Goal: Information Seeking & Learning: Learn about a topic

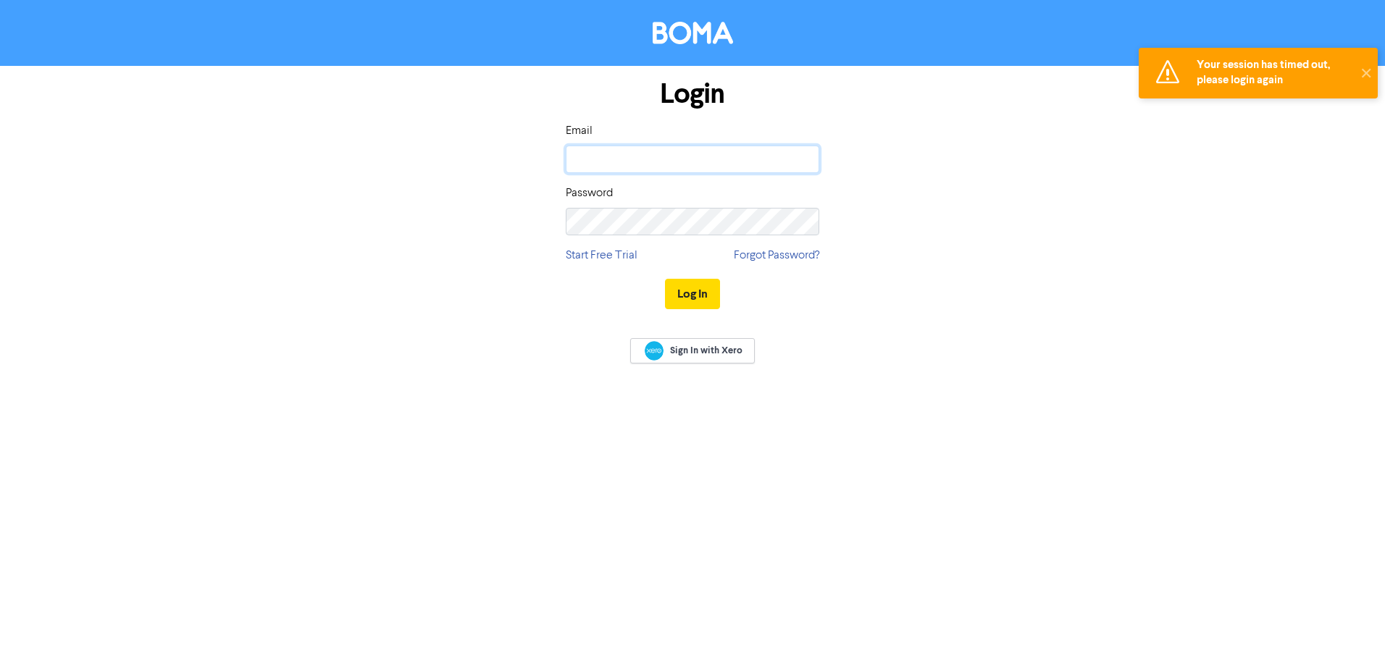
type input "[PERSON_NAME][EMAIL_ADDRESS][PERSON_NAME][DOMAIN_NAME]"
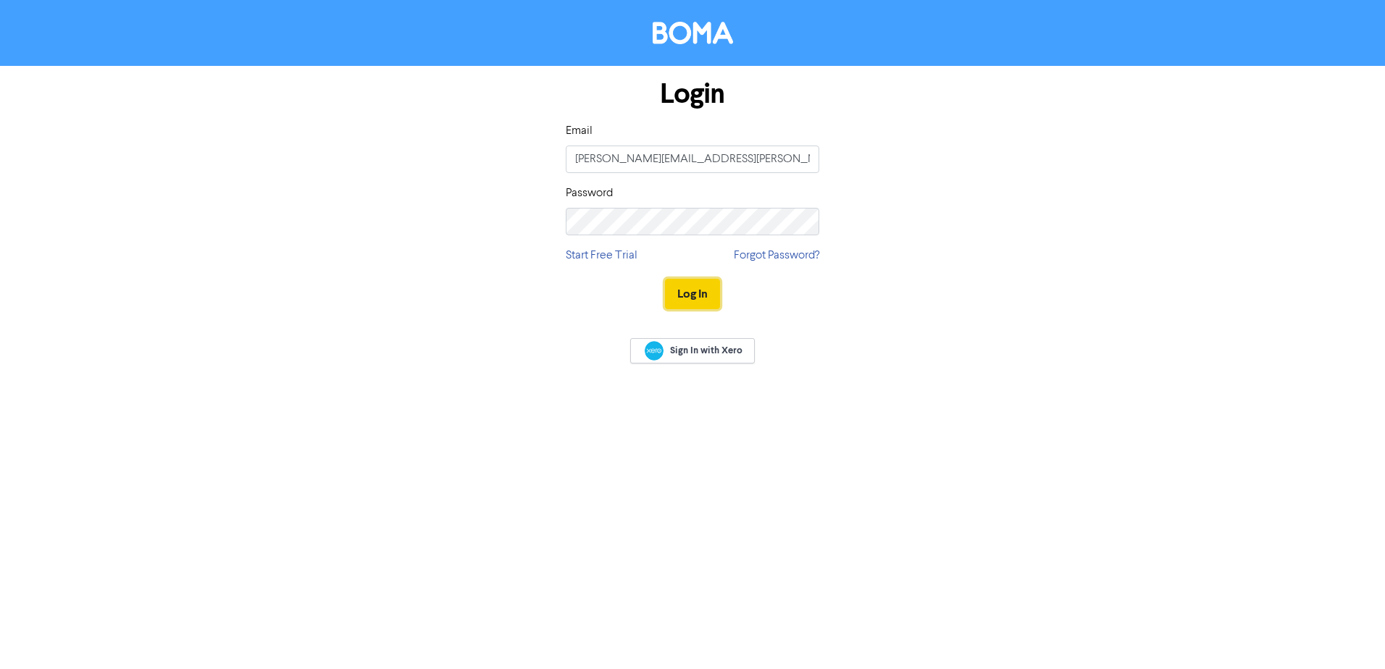
click at [690, 299] on button "Log In" at bounding box center [692, 294] width 55 height 30
click at [681, 291] on button "Log In" at bounding box center [692, 294] width 55 height 30
click at [656, 157] on input "email" at bounding box center [693, 160] width 254 height 28
type input "[PERSON_NAME][EMAIL_ADDRESS][PERSON_NAME][DOMAIN_NAME]"
click at [665, 279] on button "Log In" at bounding box center [692, 294] width 55 height 30
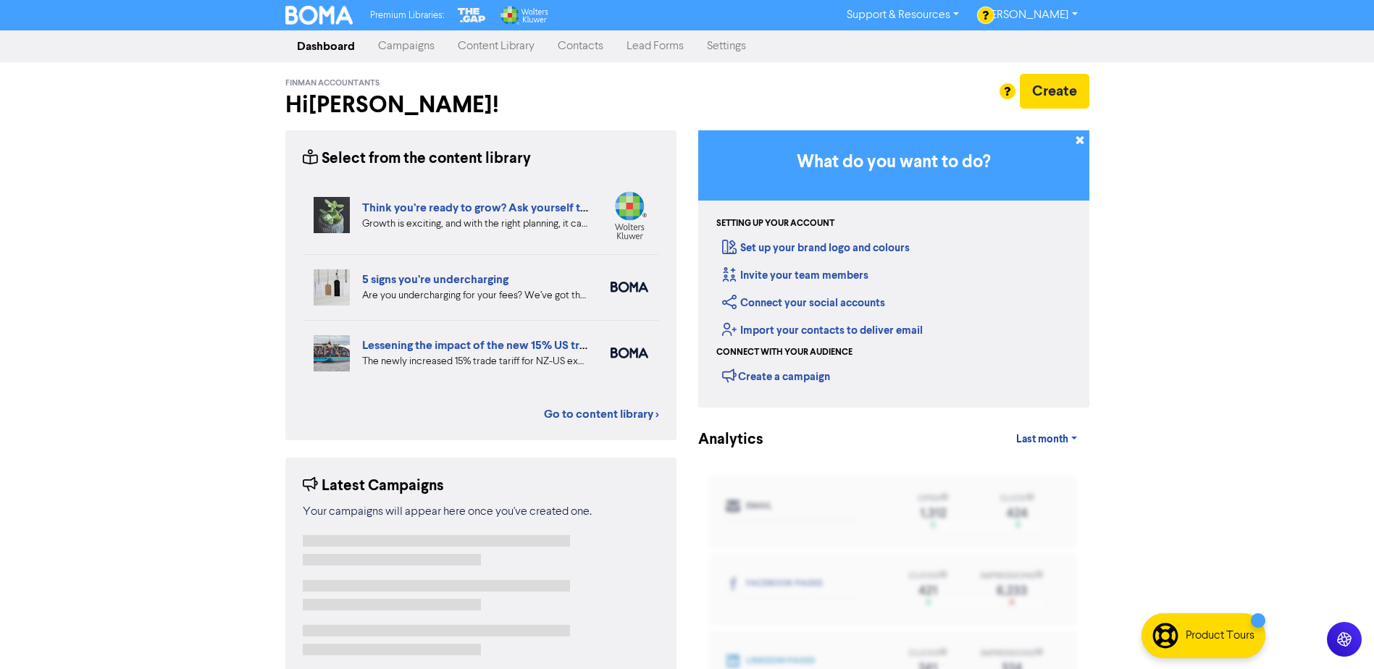
click at [480, 45] on link "Content Library" at bounding box center [496, 46] width 100 height 29
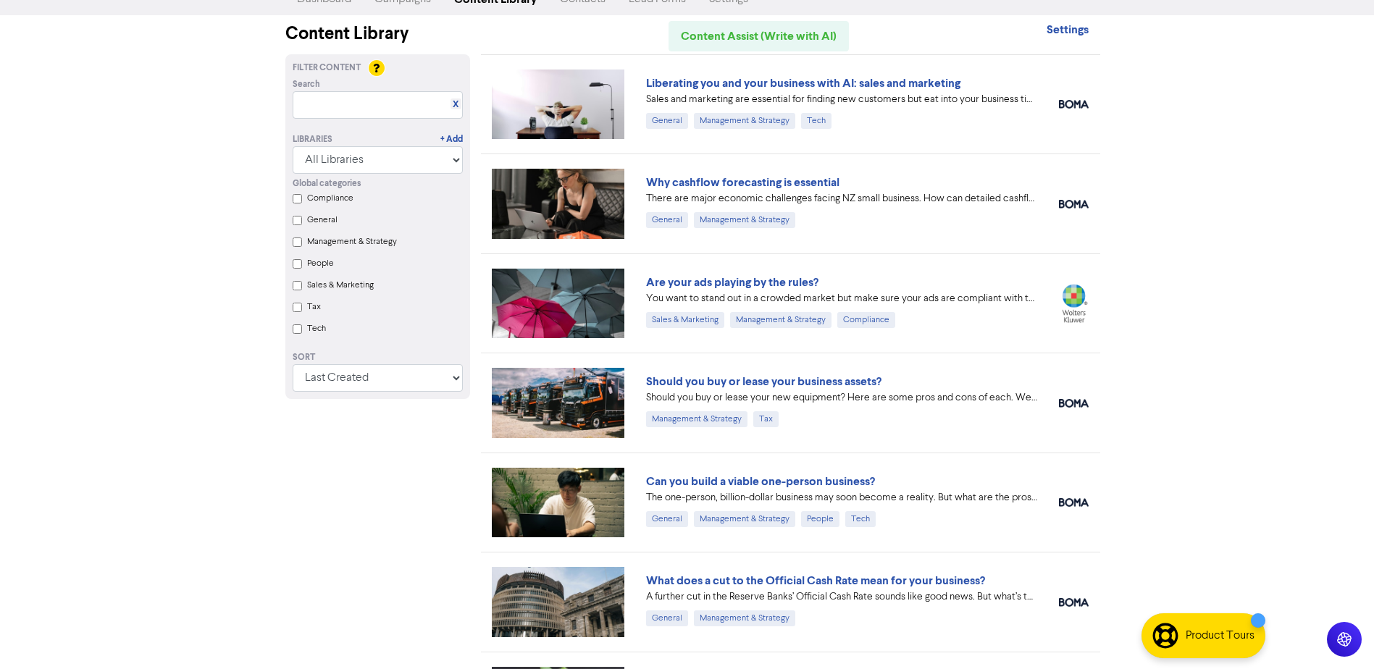
scroll to position [72, 0]
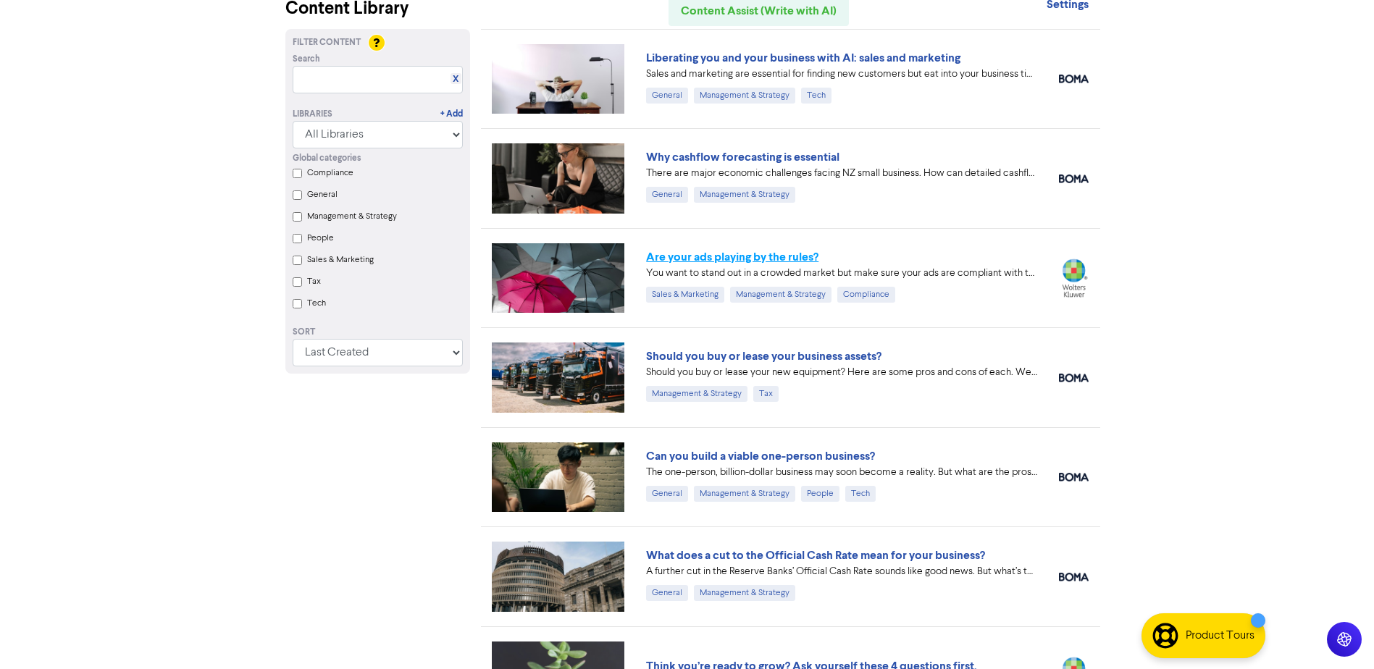
click at [722, 256] on link "Are your ads playing by the rules?" at bounding box center [732, 257] width 172 height 14
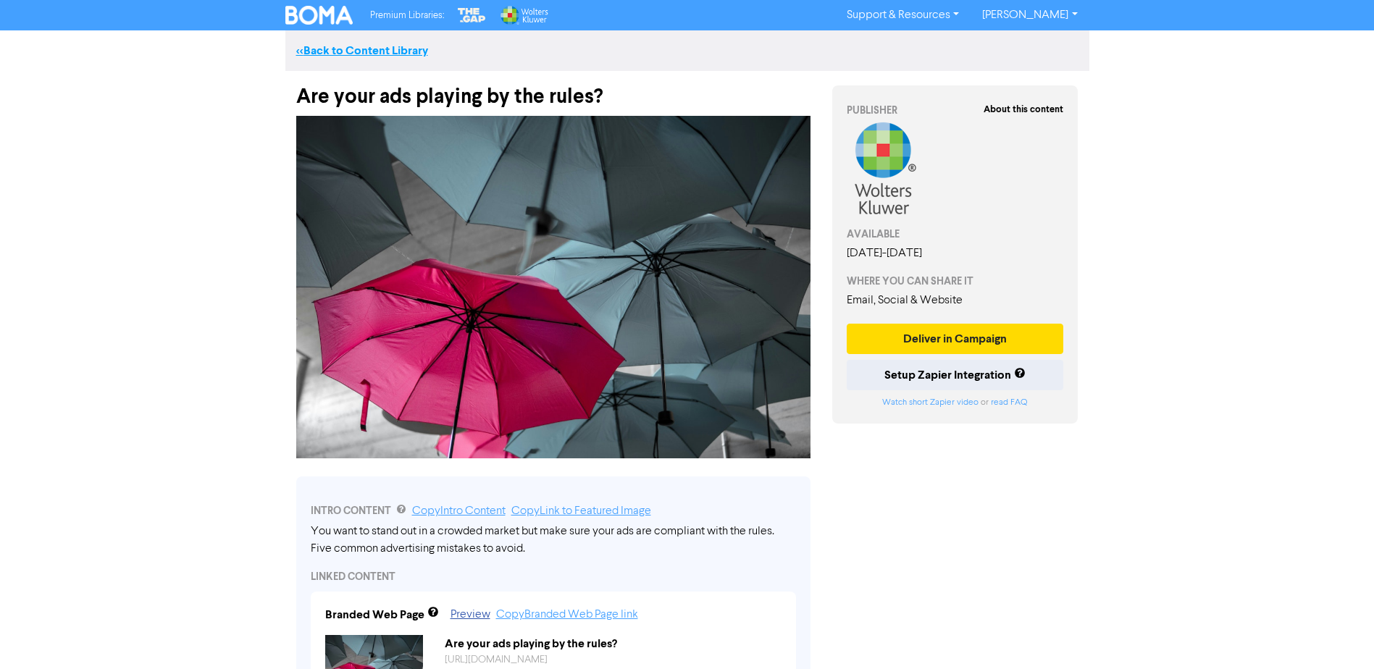
click at [398, 54] on link "<< Back to Content Library" at bounding box center [362, 50] width 132 height 14
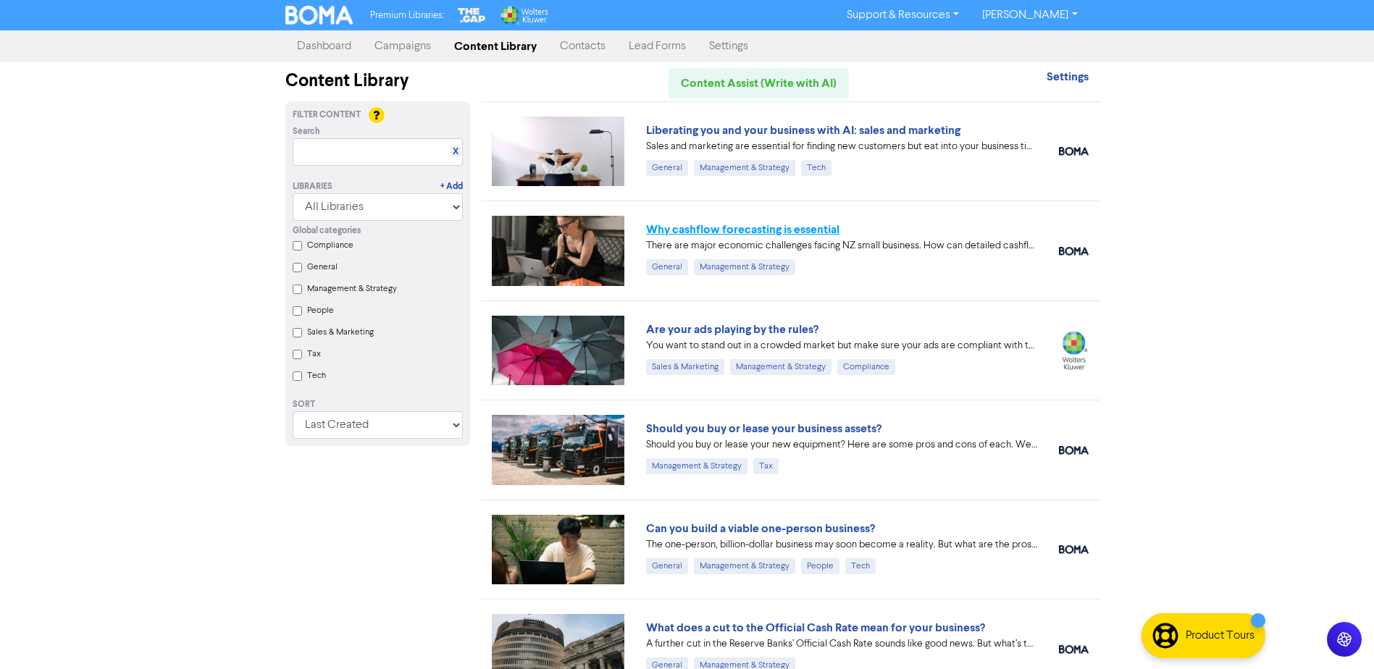
click at [775, 229] on link "Why cashflow forecasting is essential" at bounding box center [742, 229] width 193 height 14
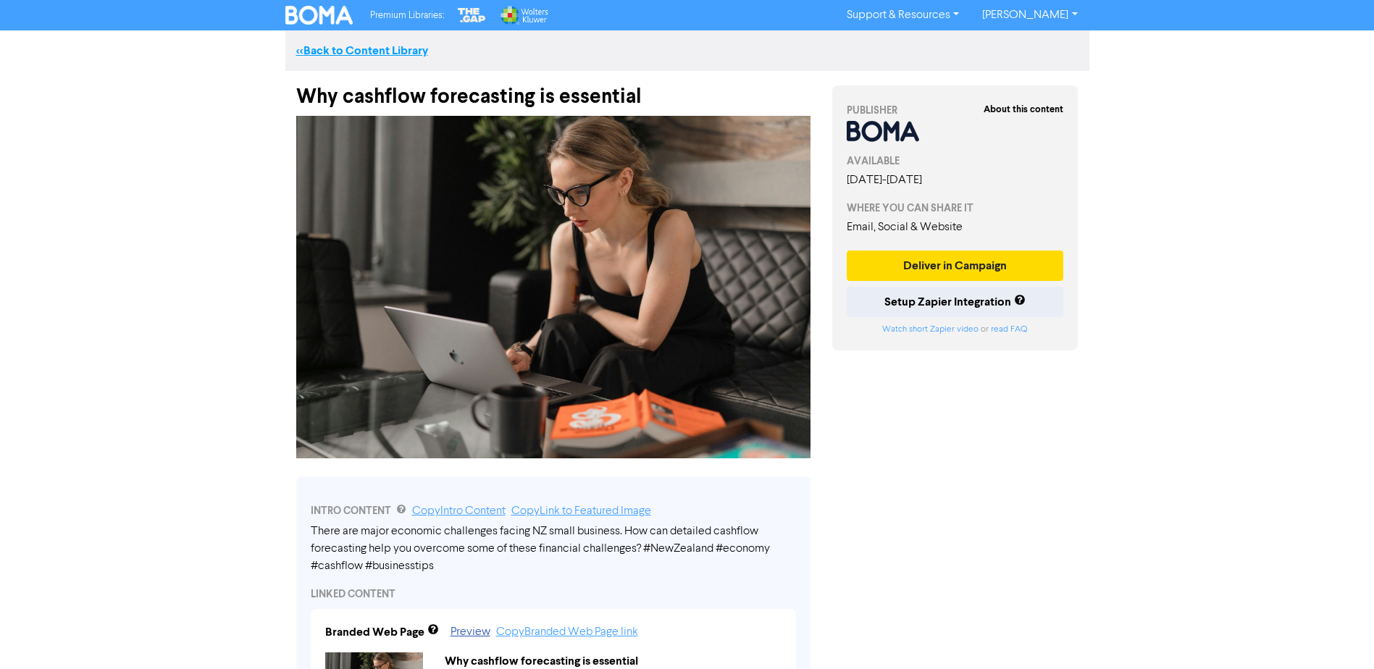
click at [335, 51] on link "<< Back to Content Library" at bounding box center [362, 50] width 132 height 14
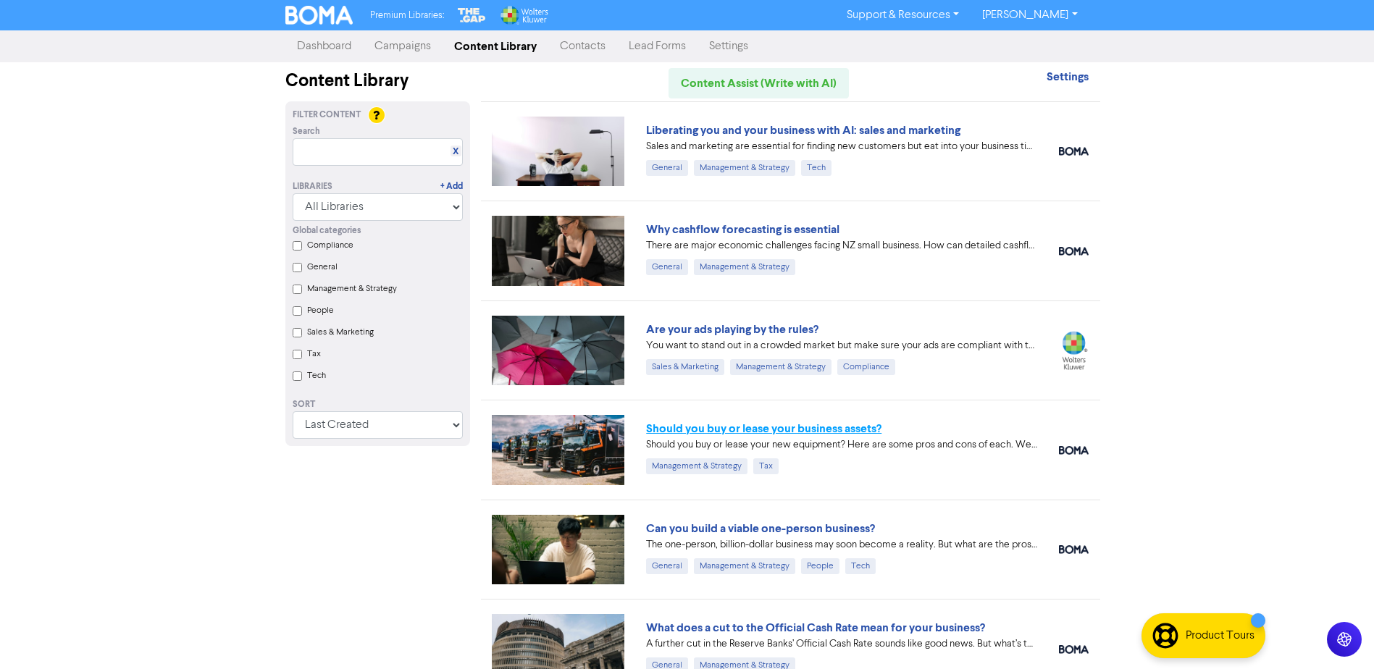
click at [707, 430] on link "Should you buy or lease your business assets?" at bounding box center [763, 429] width 235 height 14
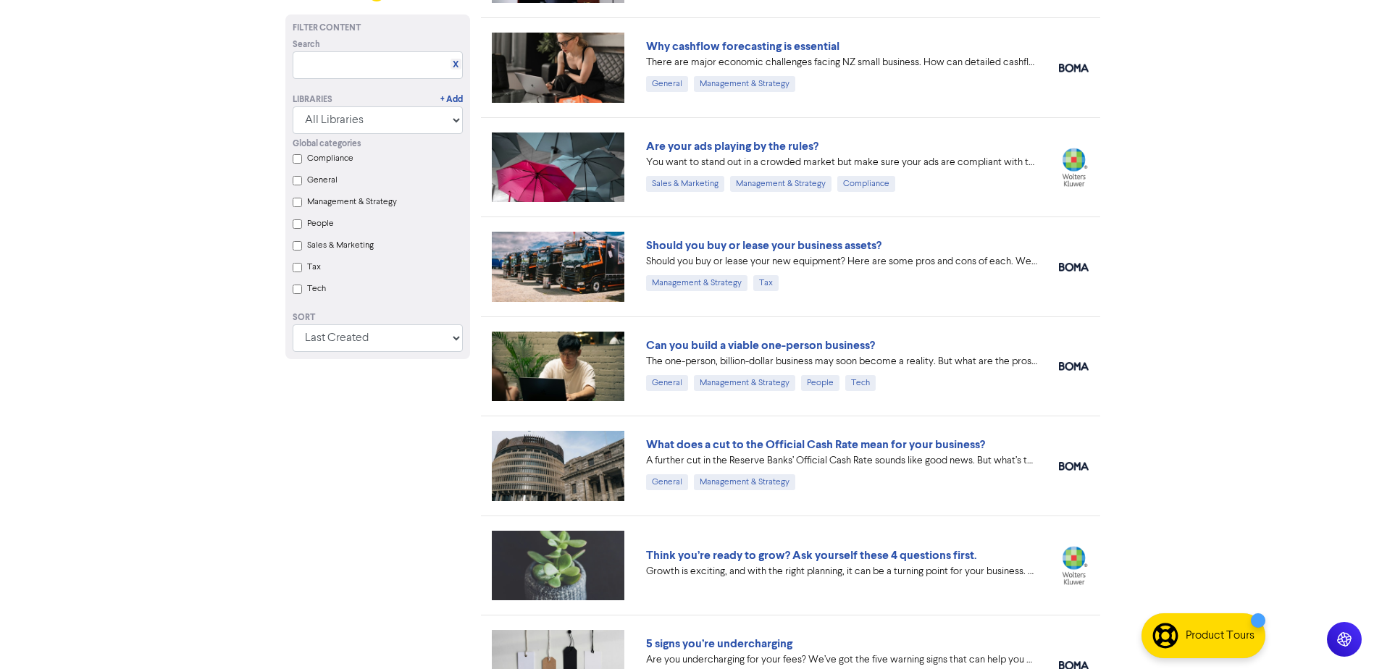
scroll to position [217, 0]
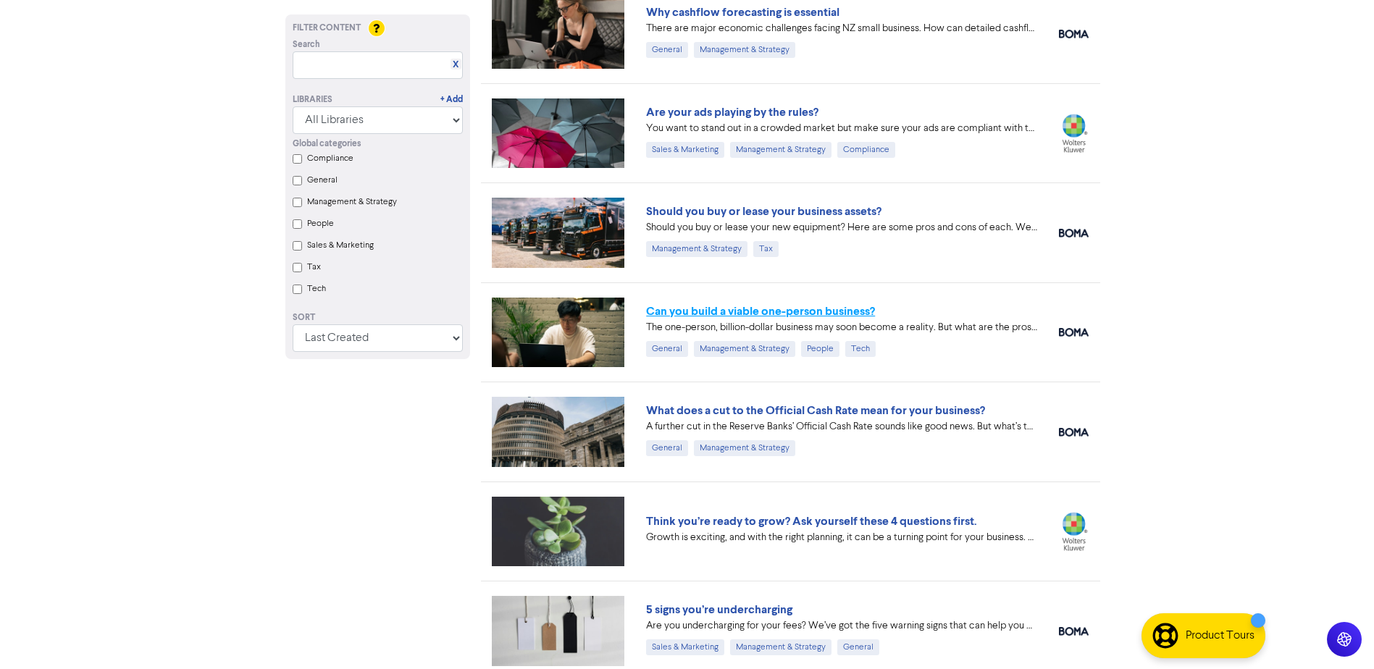
click at [738, 317] on link "Can you build a viable one-person business?" at bounding box center [760, 311] width 229 height 14
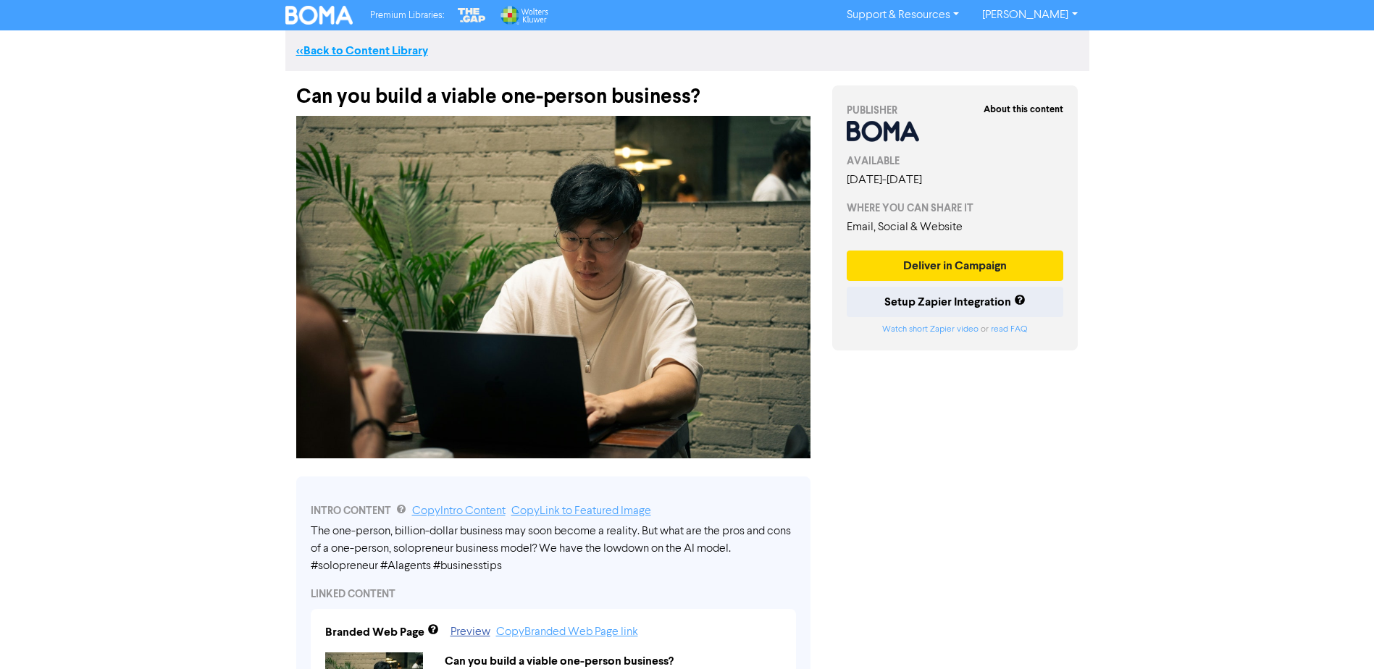
click at [372, 53] on link "<< Back to Content Library" at bounding box center [362, 50] width 132 height 14
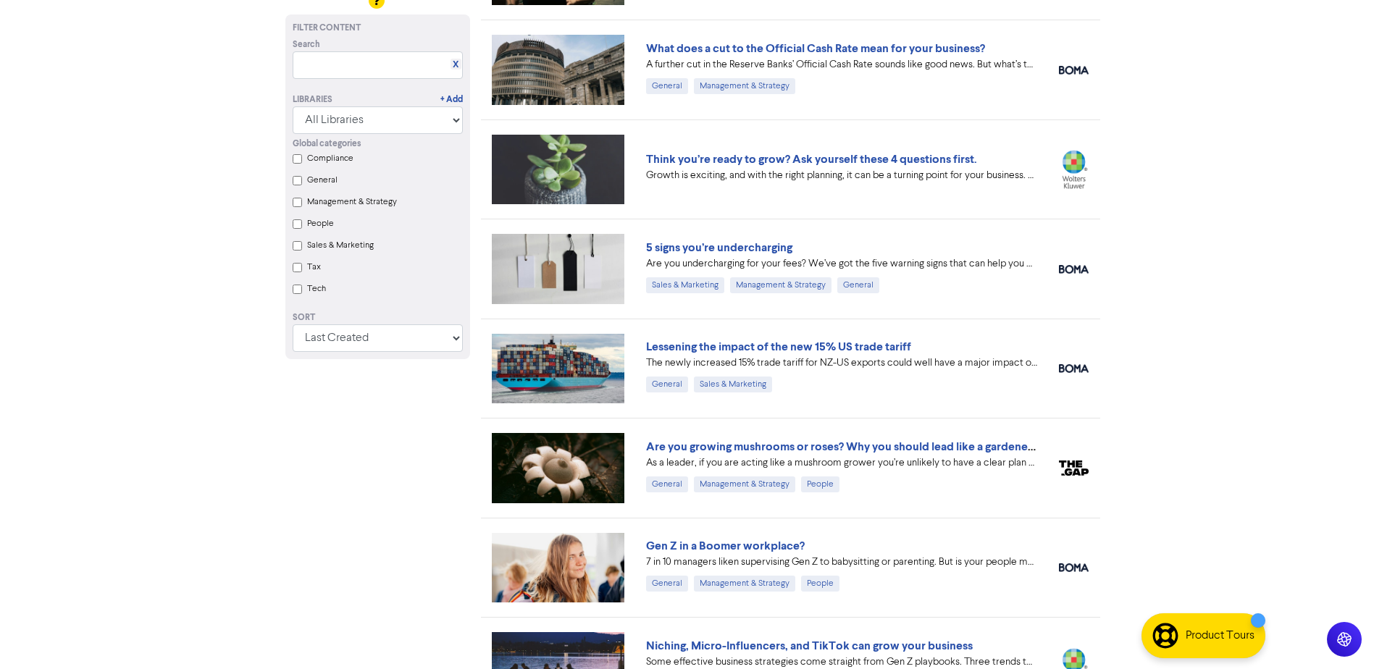
scroll to position [507, 0]
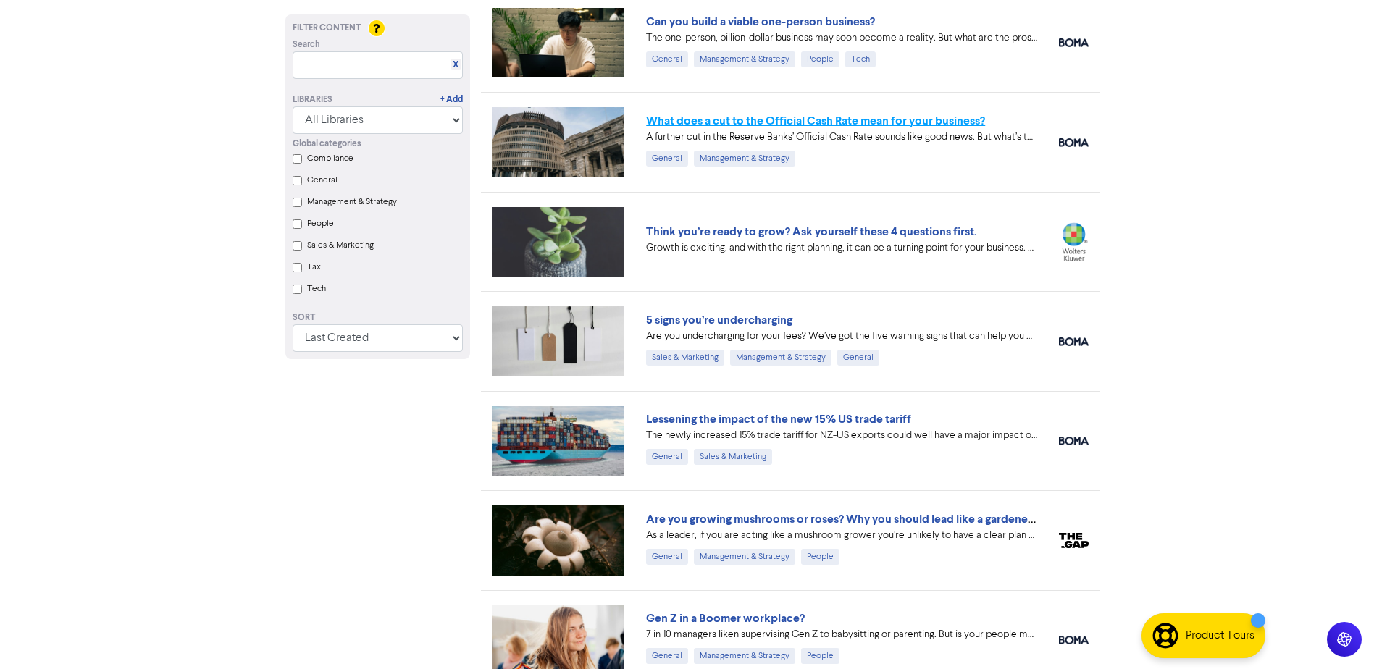
click at [918, 126] on link "What does a cut to the Official Cash Rate mean for your business?" at bounding box center [815, 121] width 339 height 14
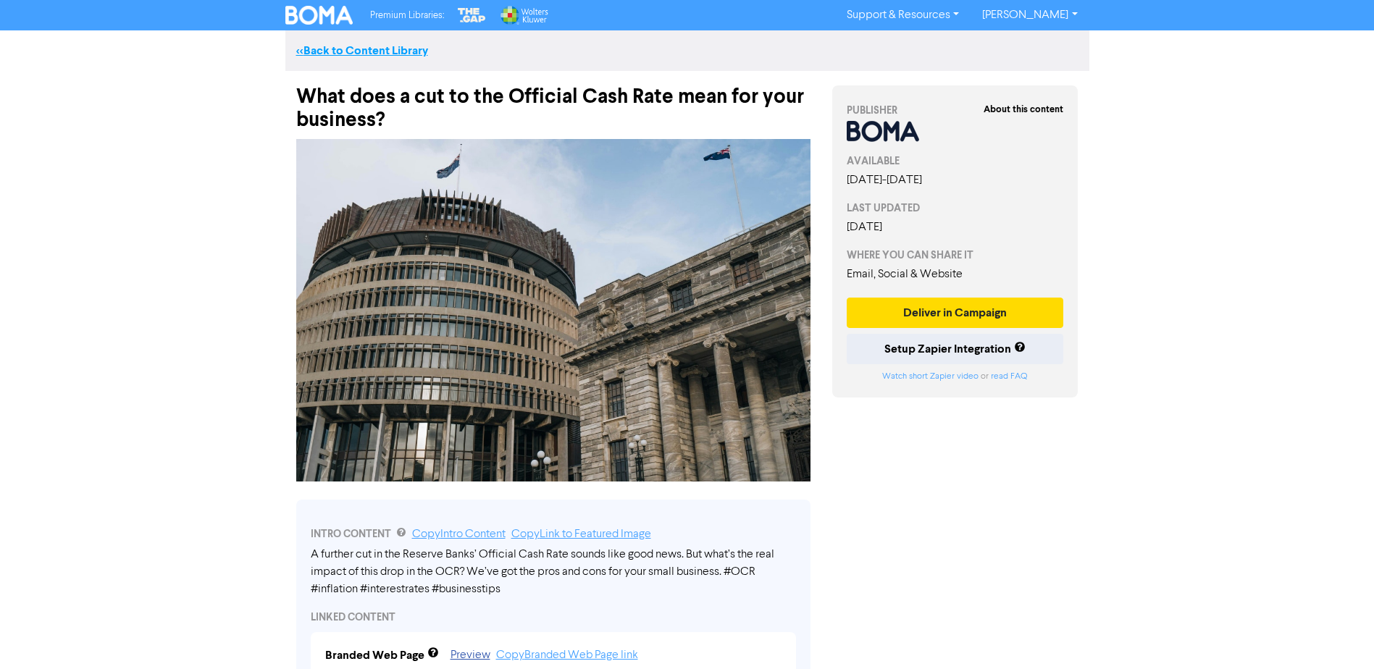
click at [359, 53] on link "<< Back to Content Library" at bounding box center [362, 50] width 132 height 14
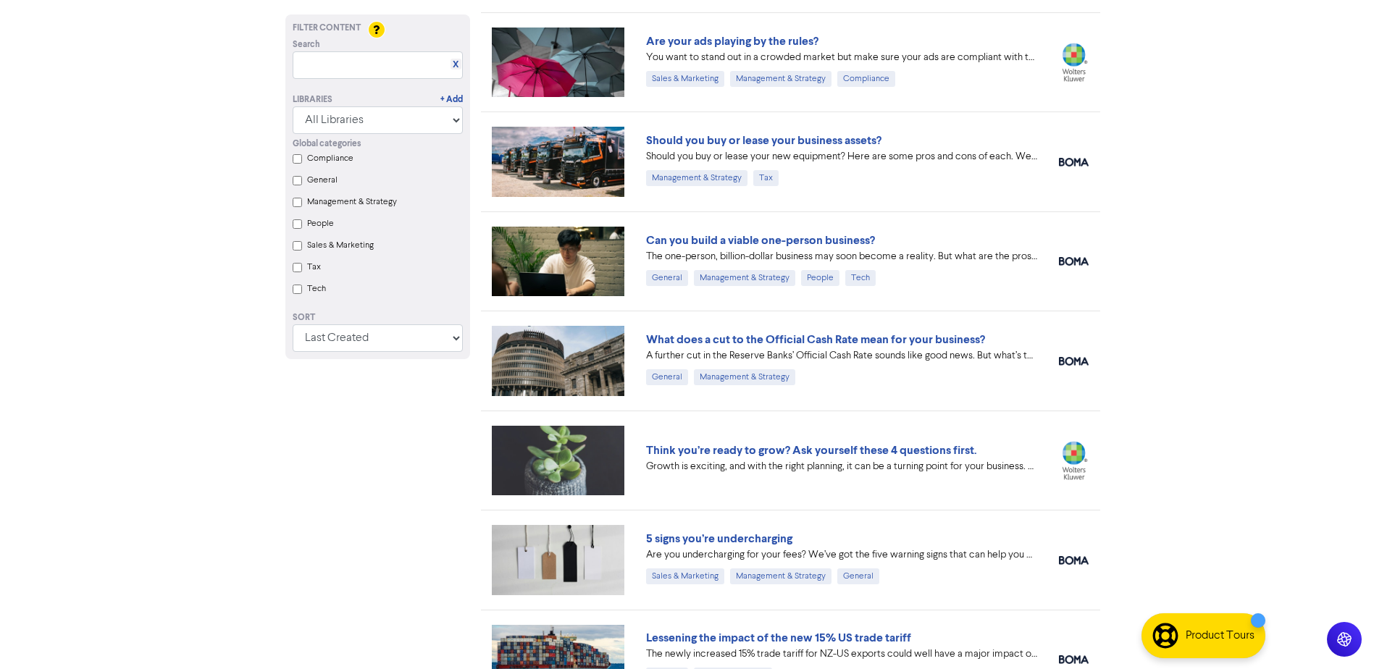
scroll to position [290, 0]
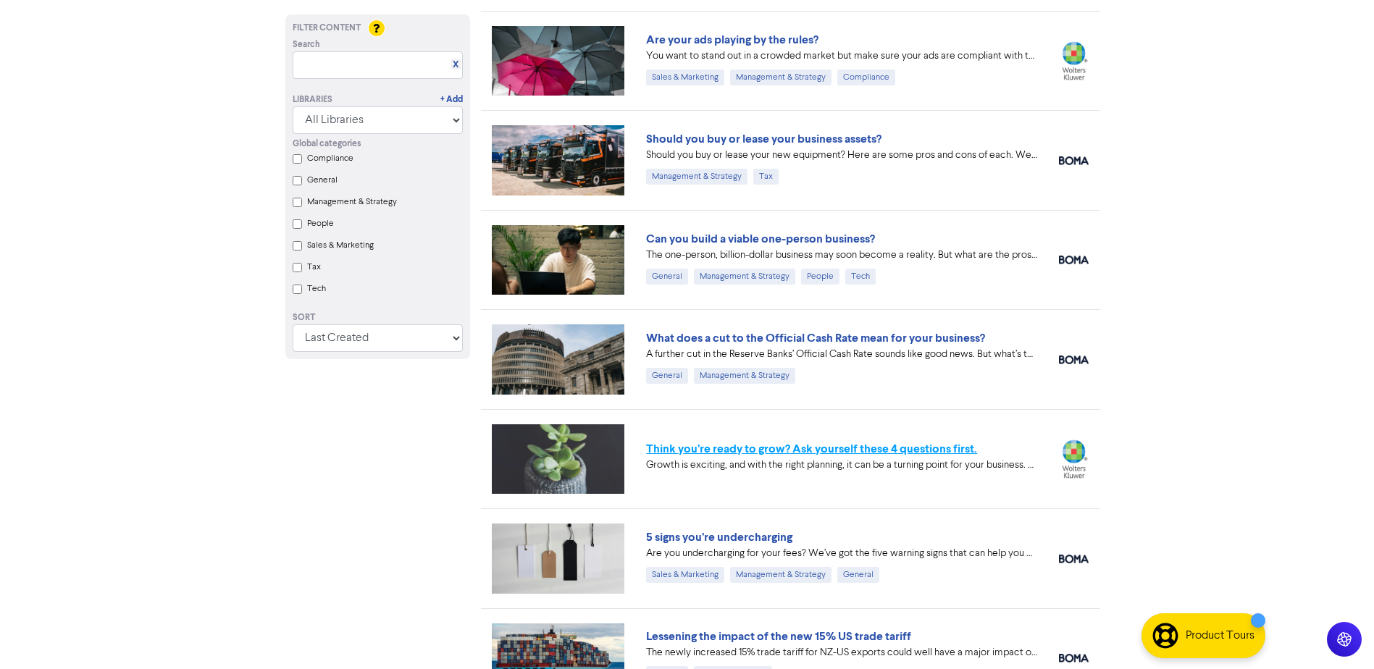
click at [813, 451] on link "Think you’re ready to grow? Ask yourself these 4 questions first." at bounding box center [811, 449] width 331 height 14
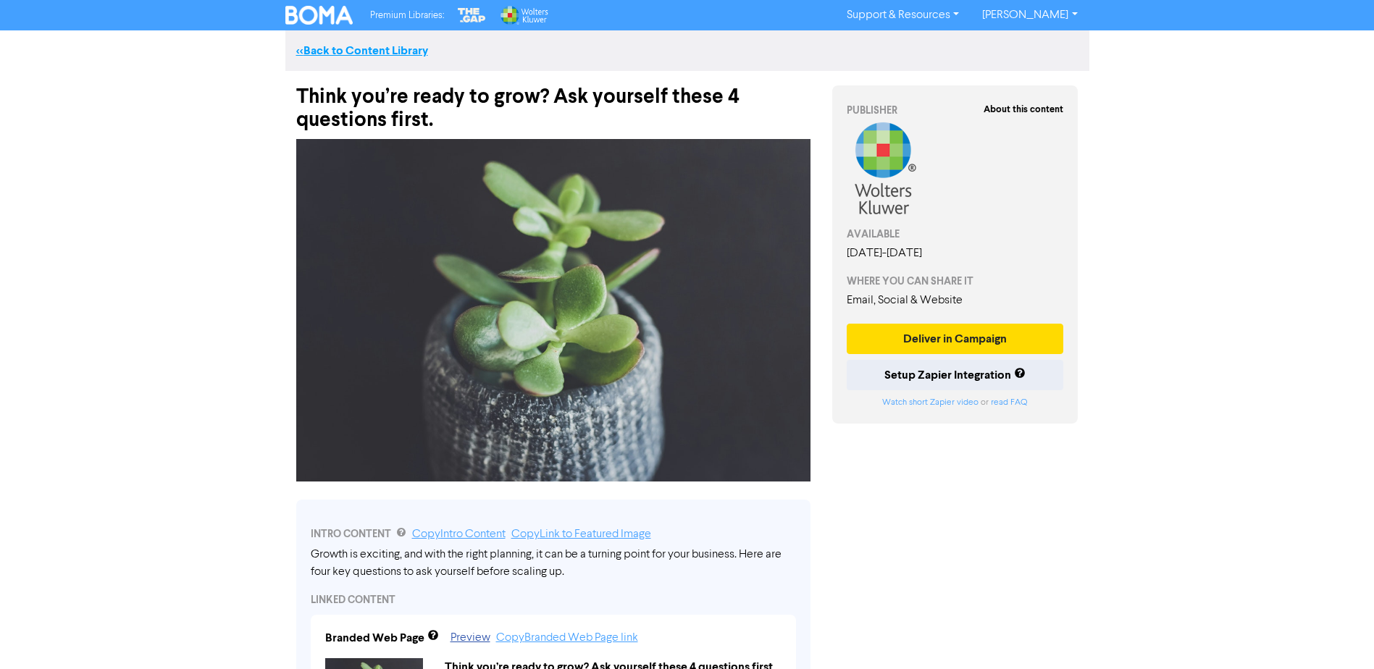
click at [371, 51] on link "<< Back to Content Library" at bounding box center [362, 50] width 132 height 14
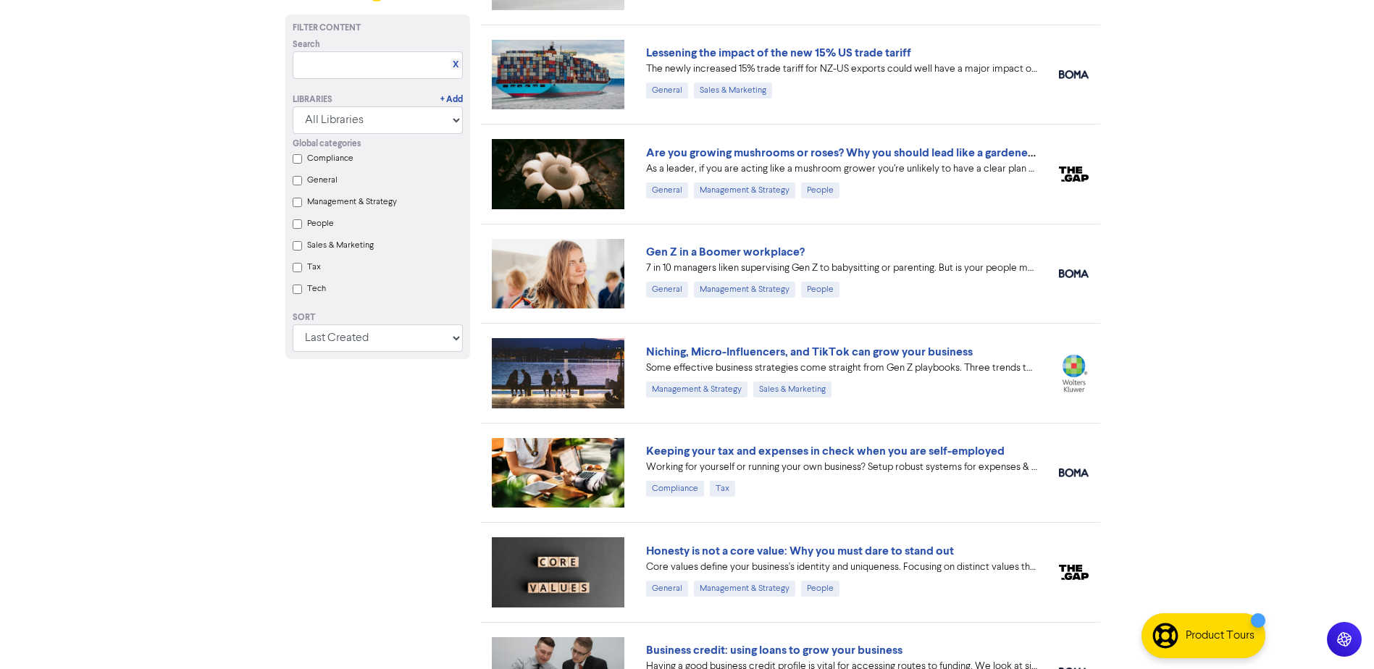
scroll to position [942, 0]
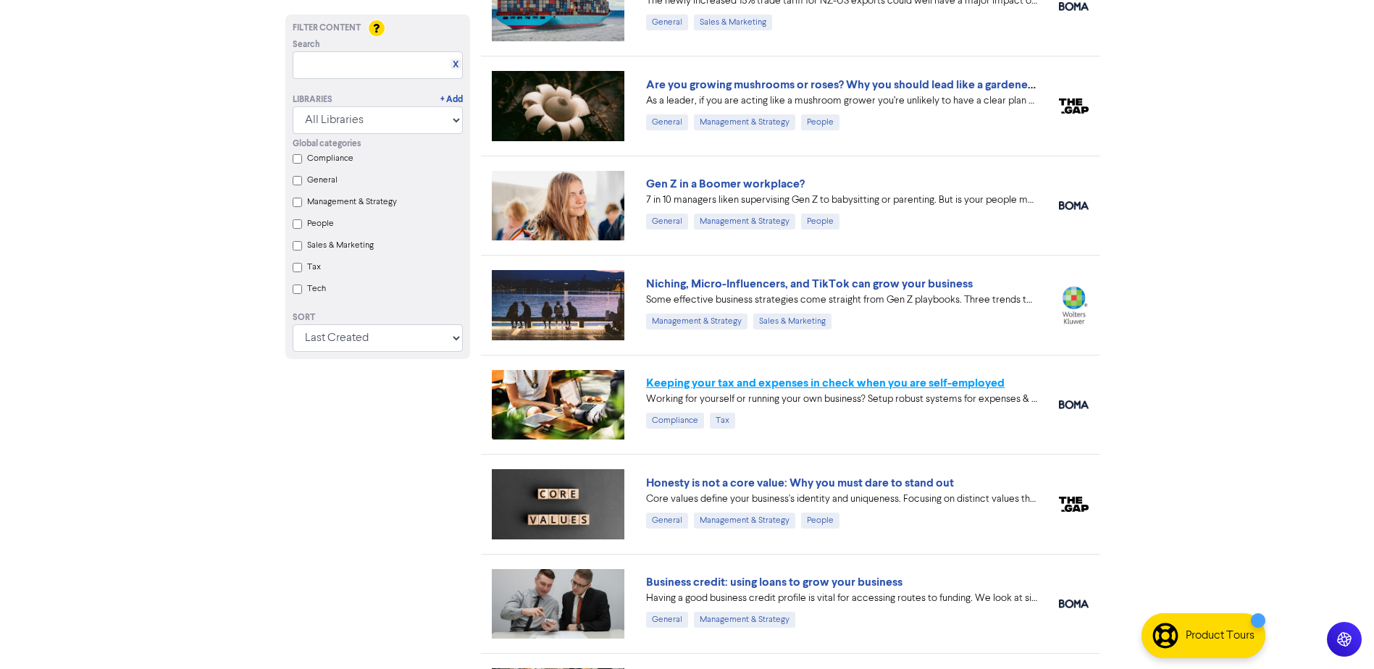
click at [809, 388] on link "Keeping your tax and expenses in check when you are self-employed" at bounding box center [825, 383] width 359 height 14
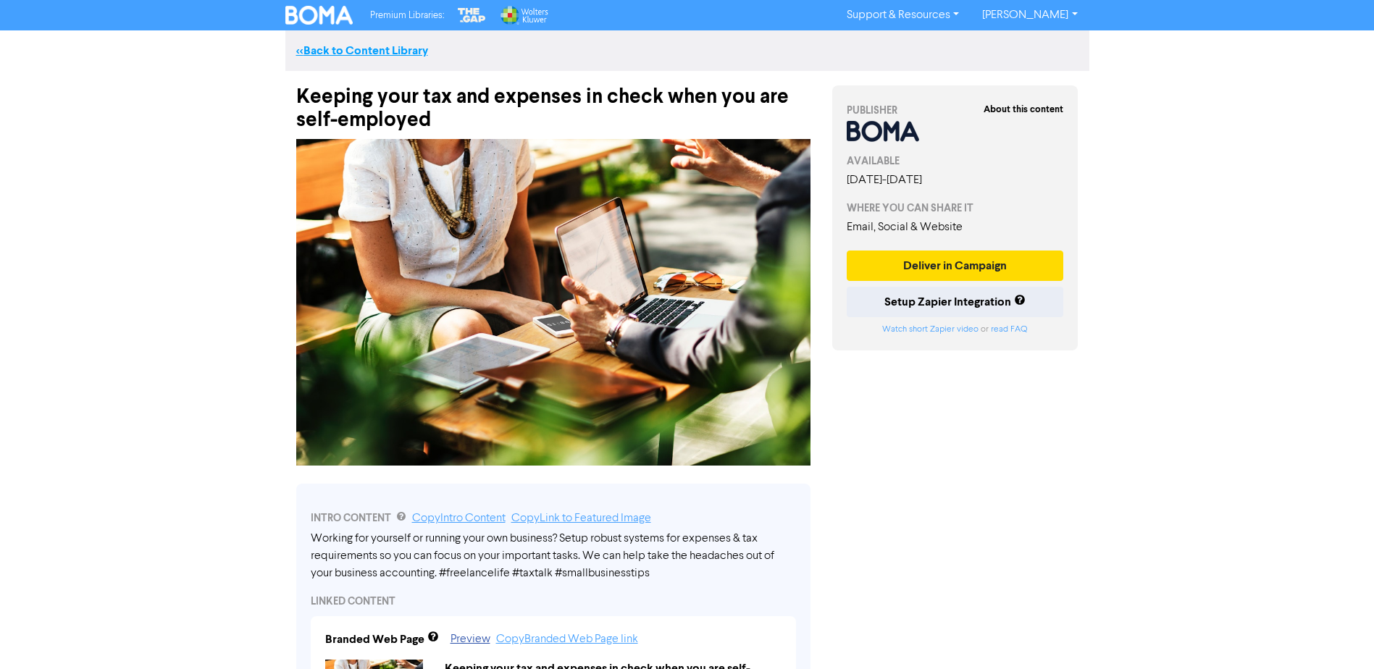
click at [370, 52] on link "<< Back to Content Library" at bounding box center [362, 50] width 132 height 14
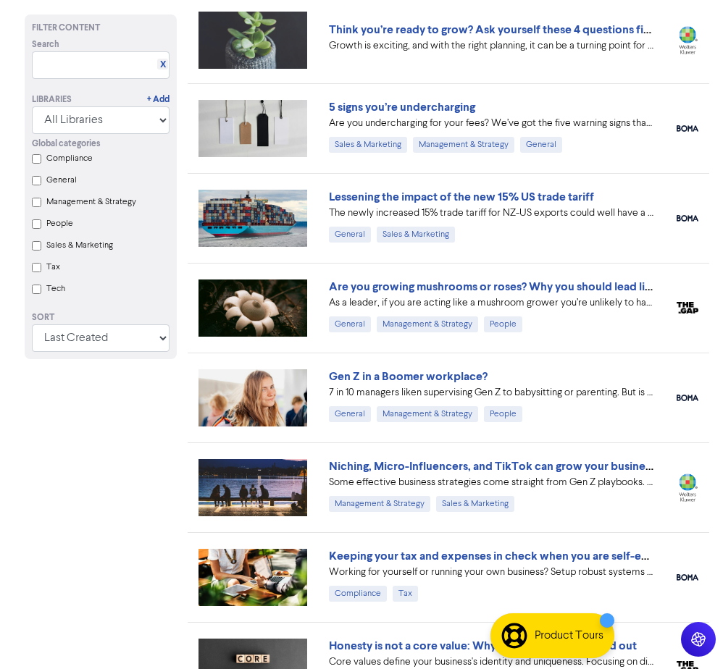
scroll to position [652, 0]
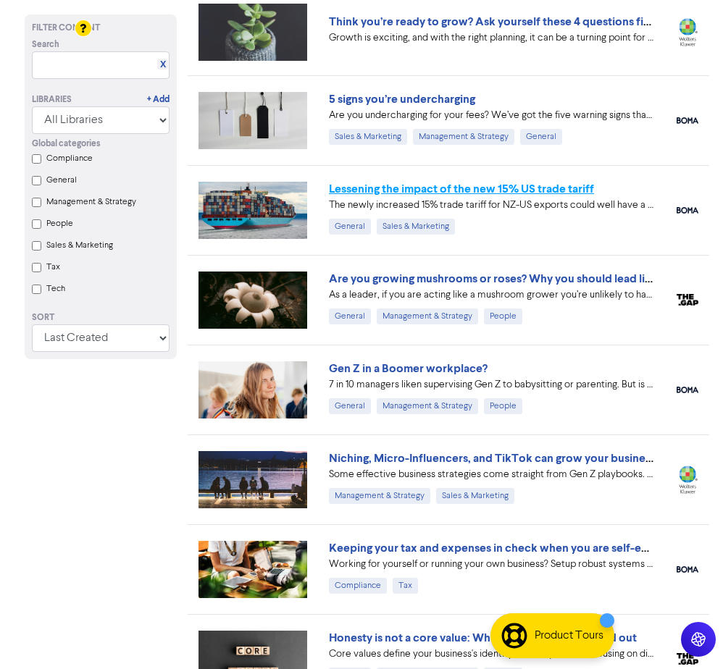
click at [482, 189] on link "Lessening the impact of the new 15% US trade tariff" at bounding box center [461, 189] width 265 height 14
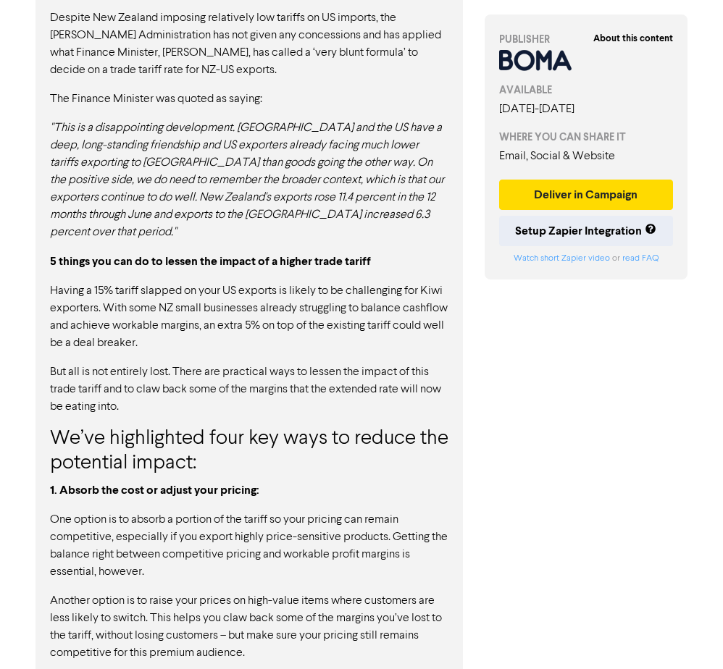
scroll to position [797, 0]
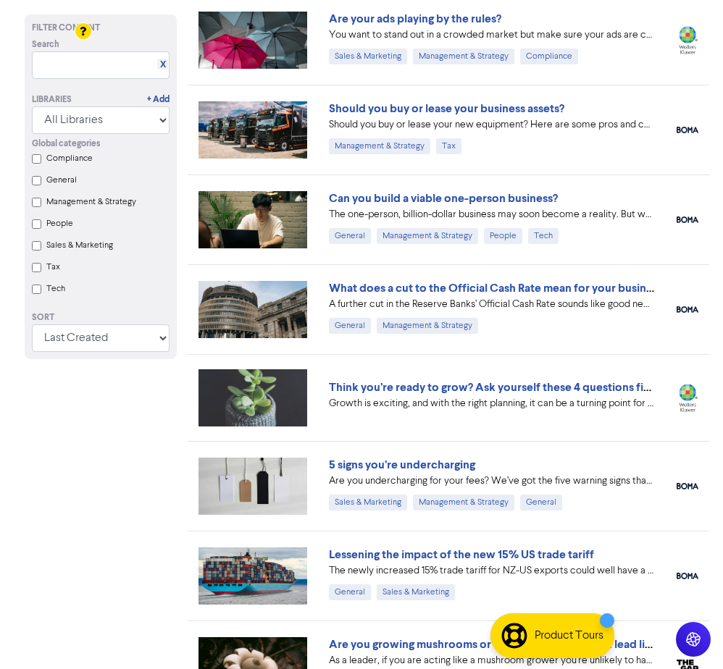
scroll to position [290, 0]
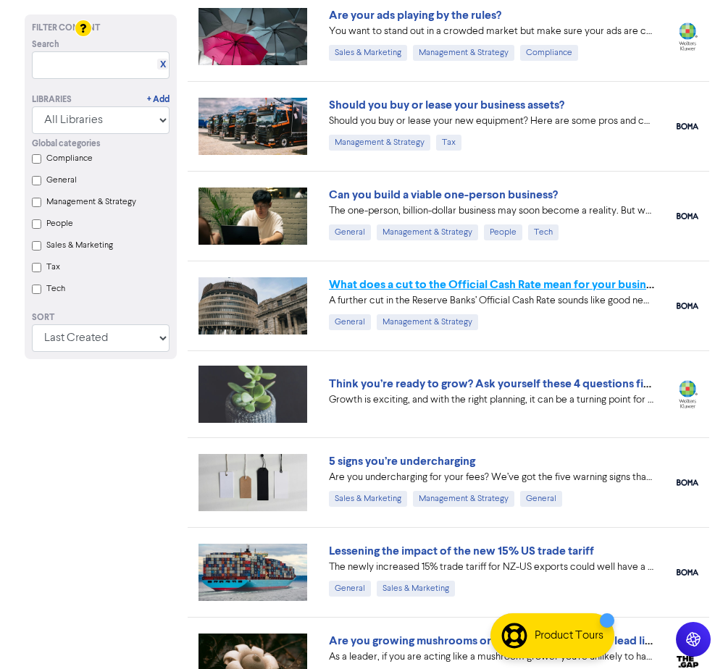
click at [369, 288] on link "What does a cut to the Official Cash Rate mean for your business?" at bounding box center [498, 285] width 339 height 14
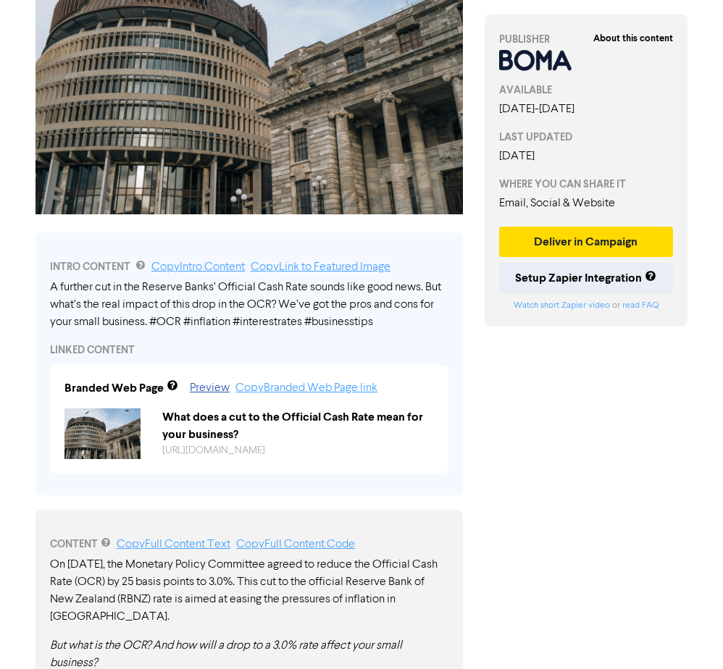
scroll to position [217, 0]
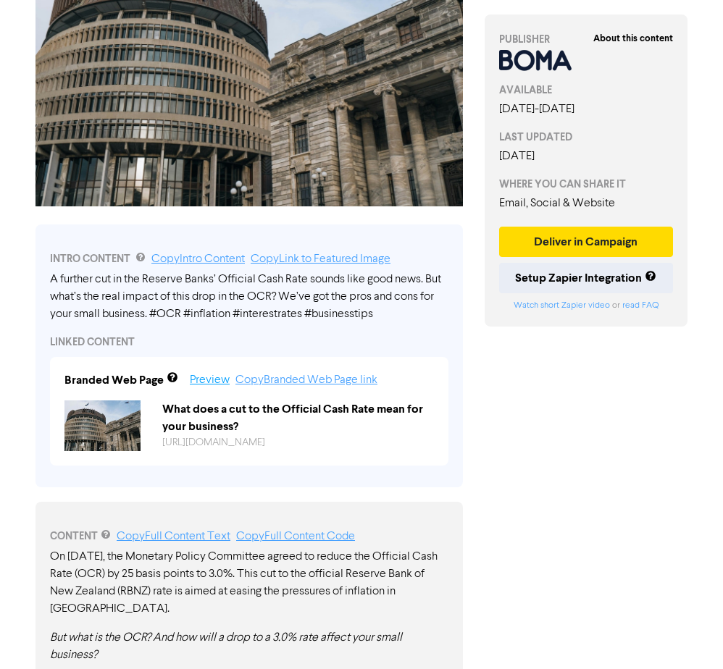
click at [214, 380] on link "Preview" at bounding box center [210, 381] width 40 height 12
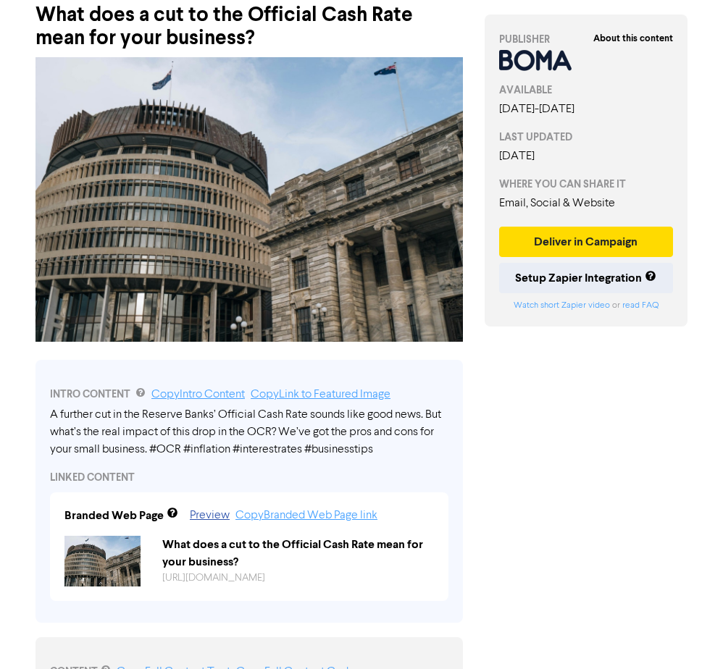
scroll to position [0, 0]
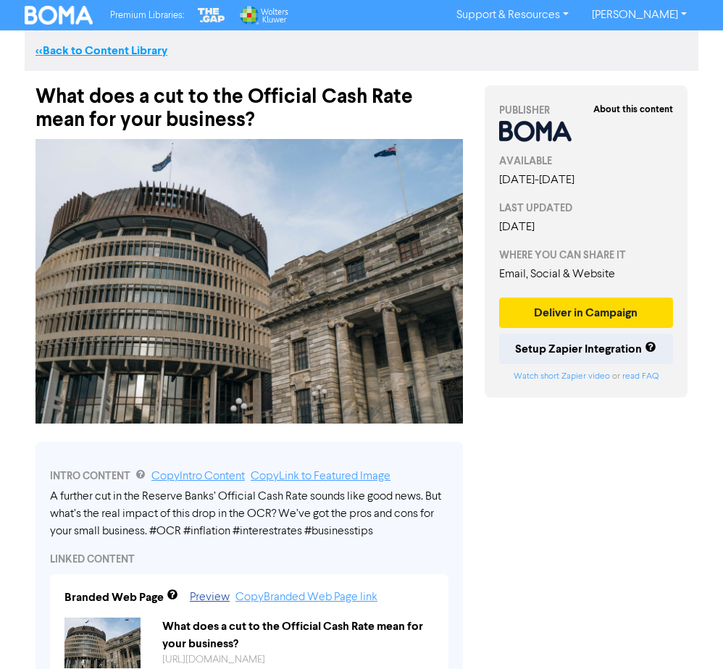
click at [78, 51] on link "<< Back to Content Library" at bounding box center [102, 50] width 132 height 14
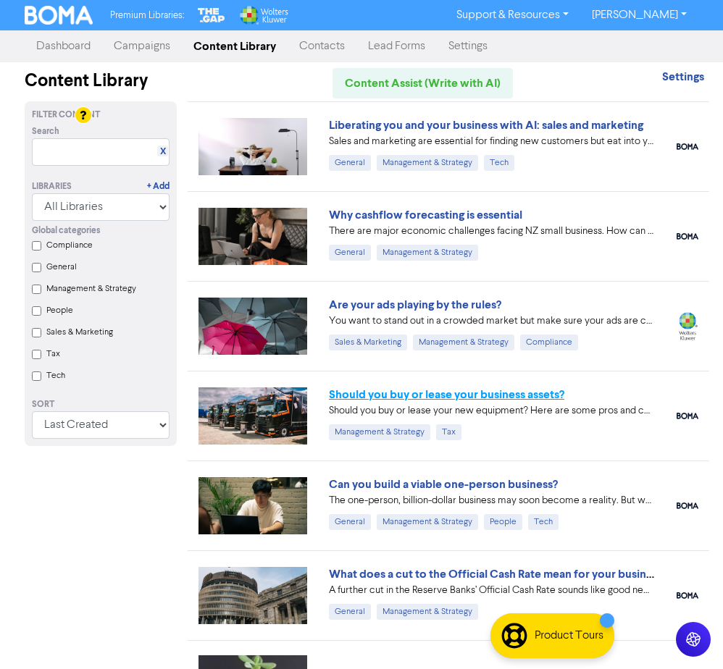
click at [472, 391] on link "Should you buy or lease your business assets?" at bounding box center [446, 395] width 235 height 14
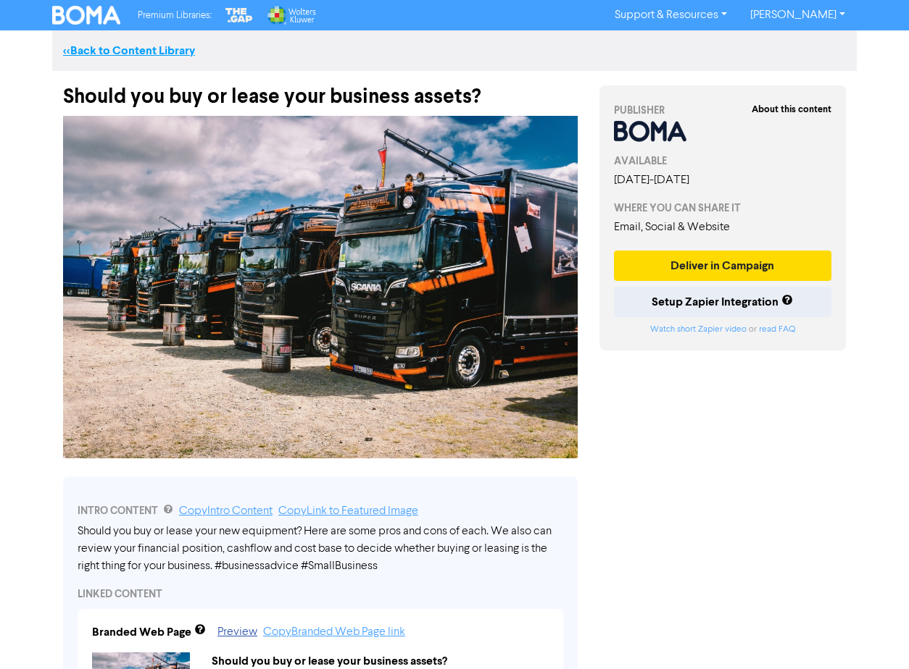
click at [147, 54] on link "<< Back to Content Library" at bounding box center [129, 50] width 132 height 14
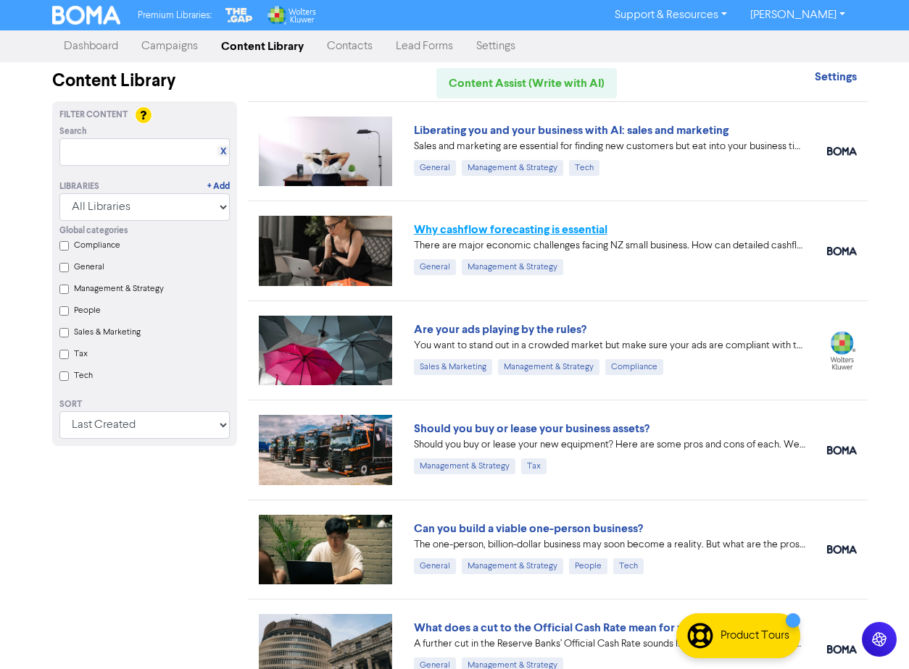
click at [483, 231] on link "Why cashflow forecasting is essential" at bounding box center [510, 229] width 193 height 14
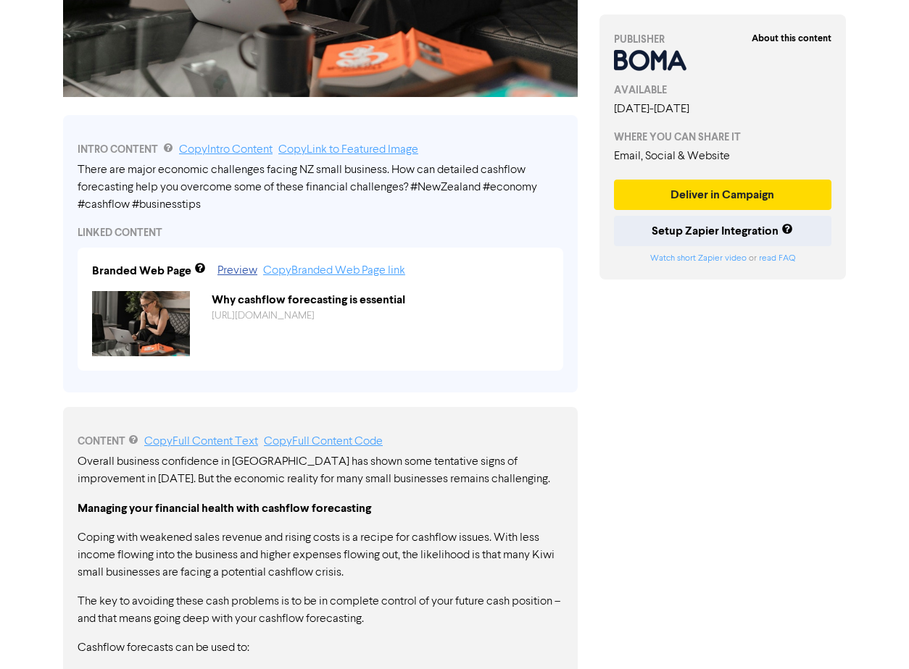
scroll to position [362, 0]
click at [235, 272] on link "Preview" at bounding box center [237, 270] width 40 height 12
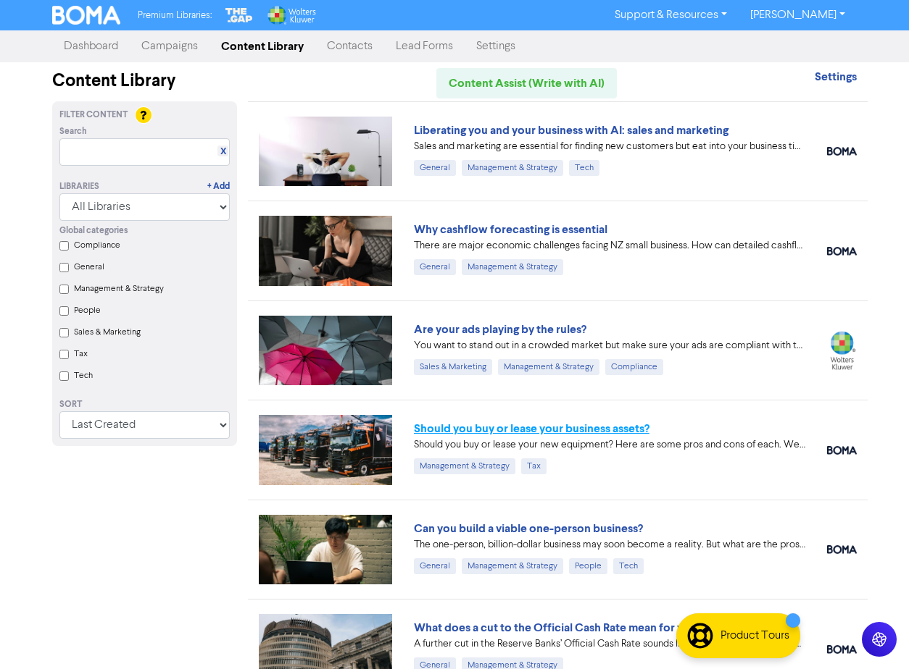
click at [527, 430] on link "Should you buy or lease your business assets?" at bounding box center [531, 429] width 235 height 14
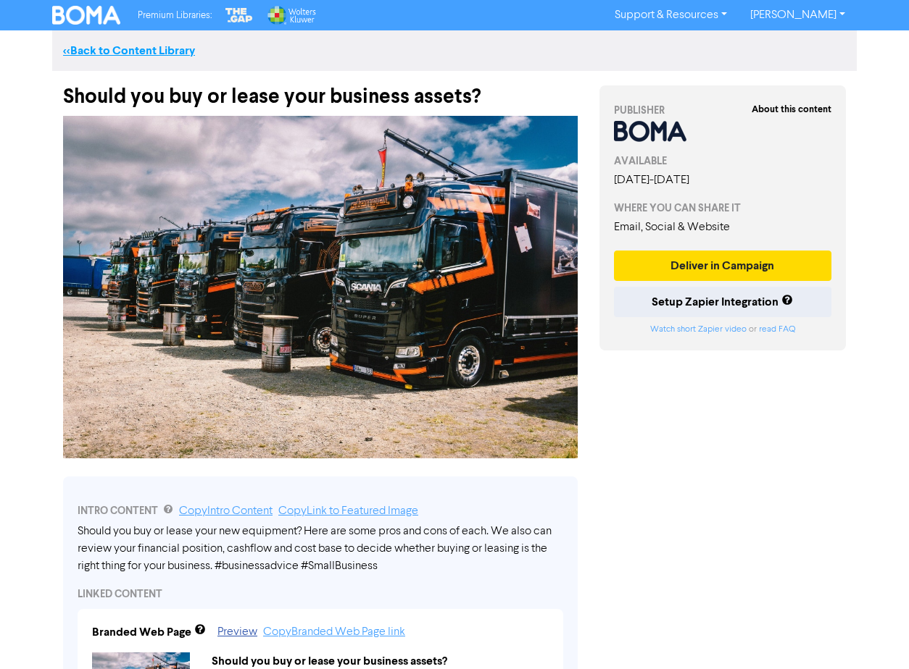
click at [160, 50] on link "<< Back to Content Library" at bounding box center [129, 50] width 132 height 14
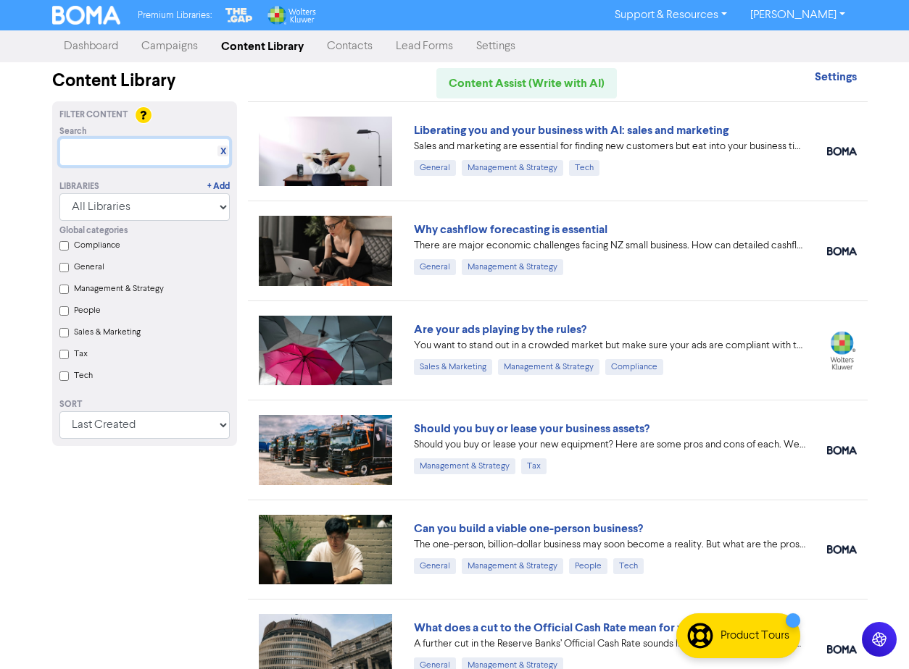
click at [142, 150] on input "text" at bounding box center [144, 152] width 170 height 28
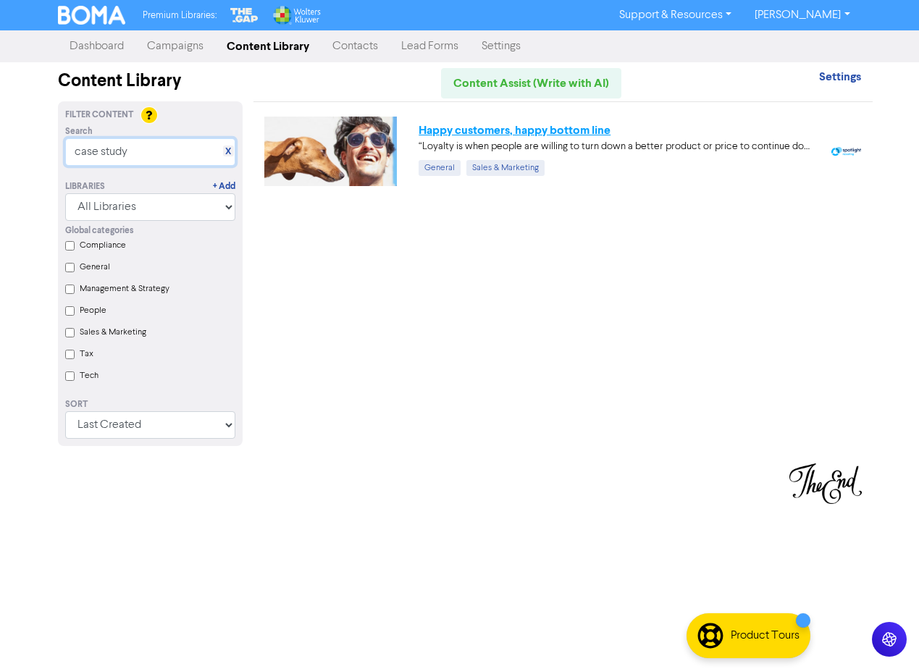
type input "case study"
click at [517, 133] on link "Happy customers, happy bottom line" at bounding box center [515, 130] width 192 height 14
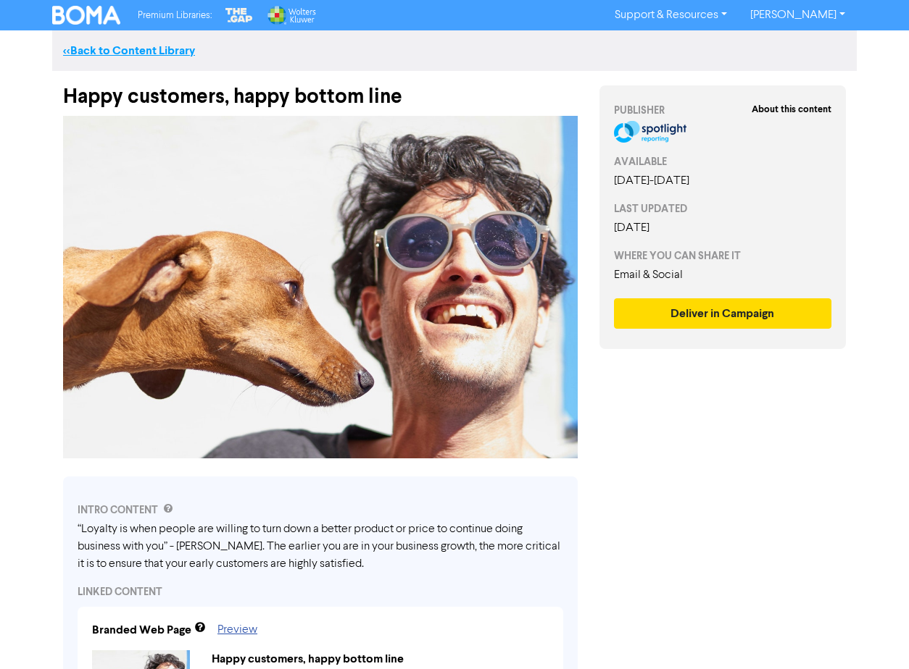
click at [168, 54] on link "<< Back to Content Library" at bounding box center [129, 50] width 132 height 14
click at [103, 52] on link "<< Back to Content Library" at bounding box center [129, 50] width 132 height 14
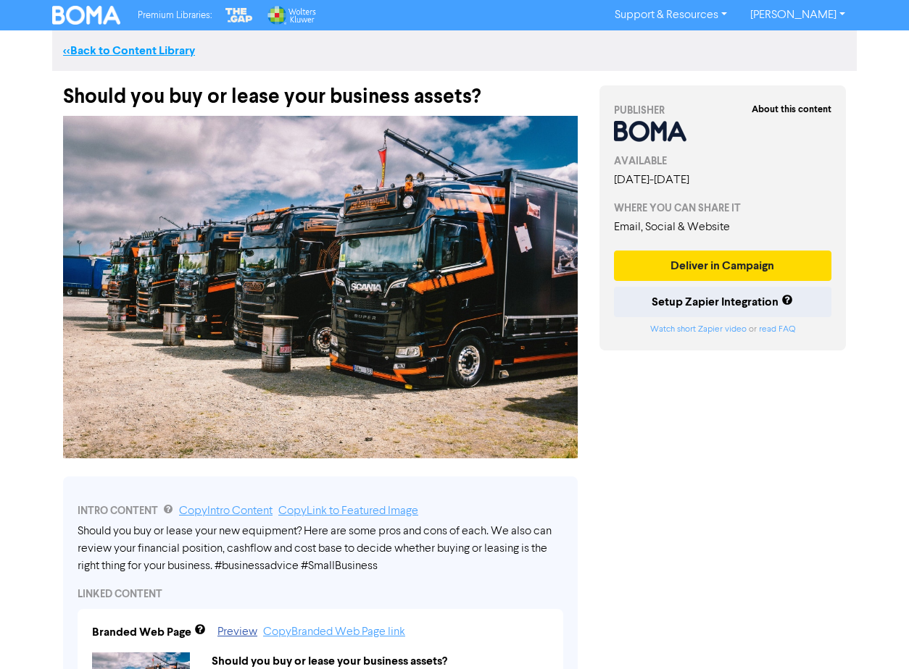
click at [119, 49] on link "<< Back to Content Library" at bounding box center [129, 50] width 132 height 14
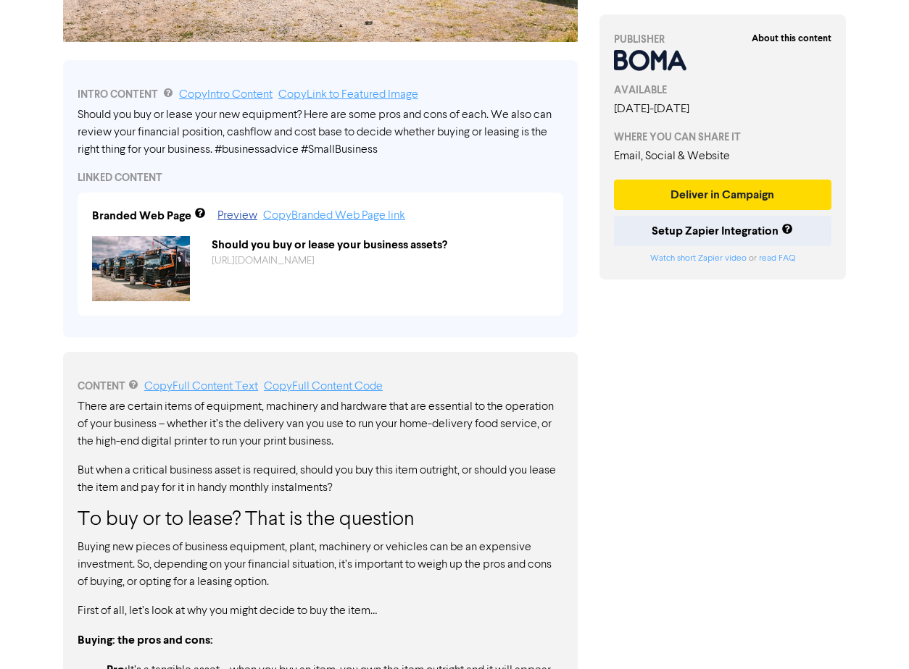
scroll to position [435, 0]
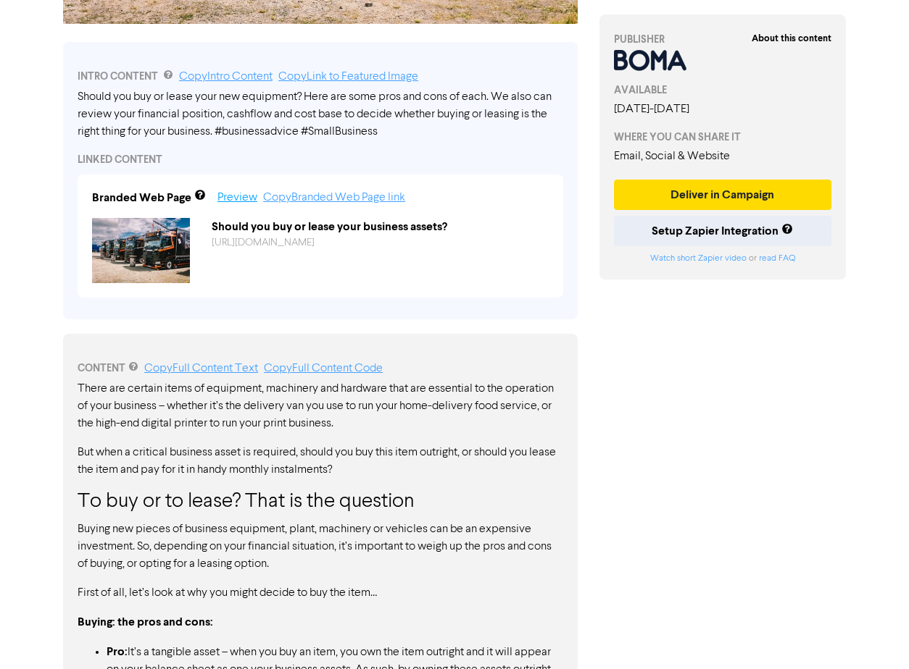
click at [240, 199] on link "Preview" at bounding box center [237, 198] width 40 height 12
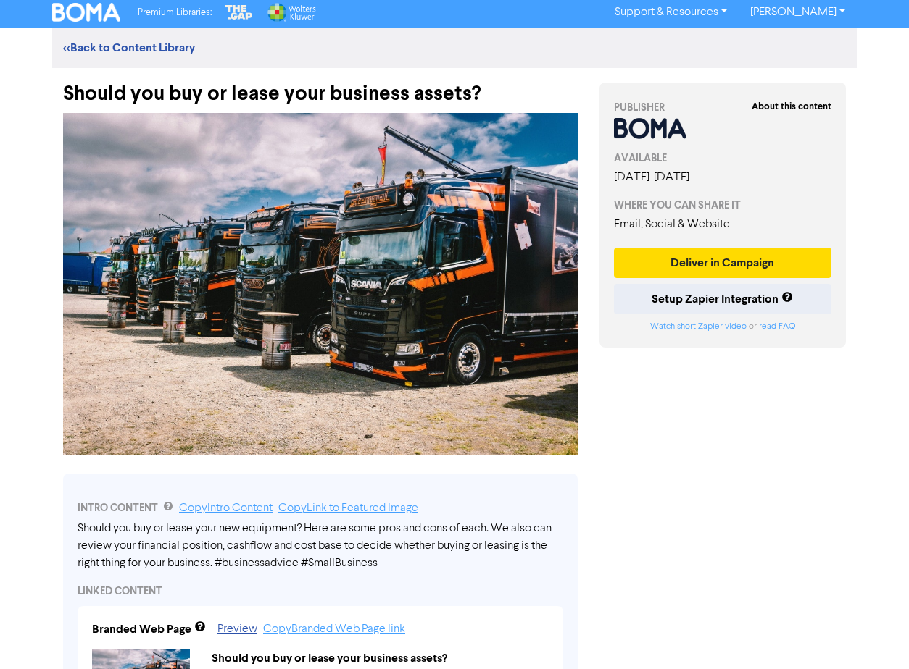
scroll to position [0, 0]
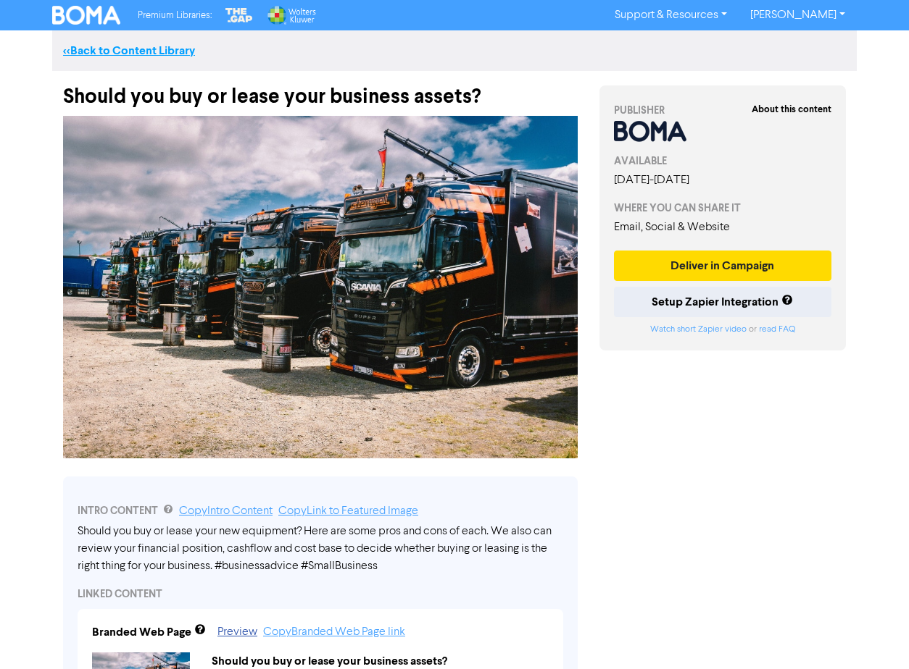
click at [154, 46] on link "<< Back to Content Library" at bounding box center [129, 50] width 132 height 14
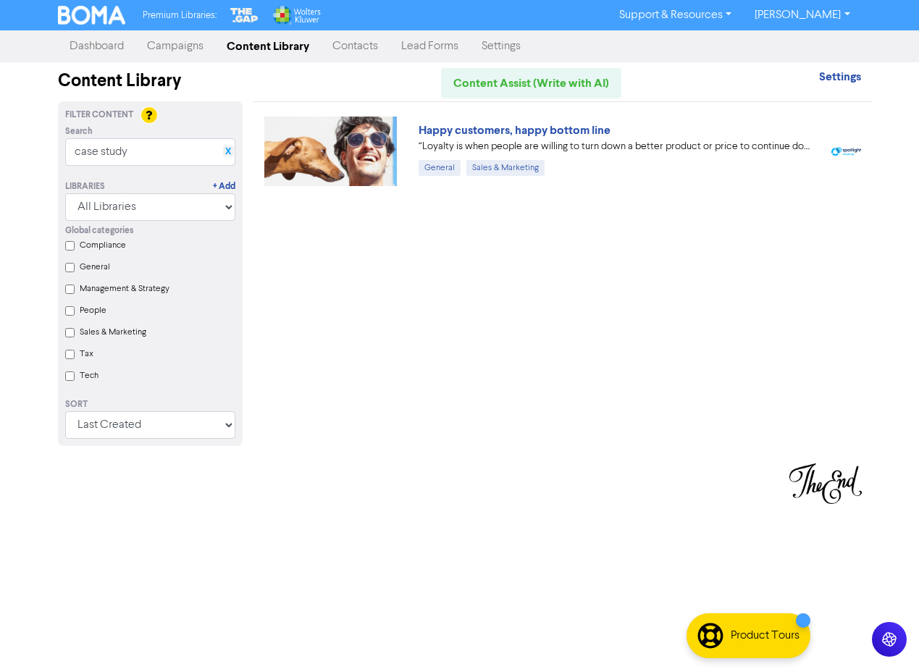
click at [229, 150] on link "X" at bounding box center [228, 151] width 6 height 11
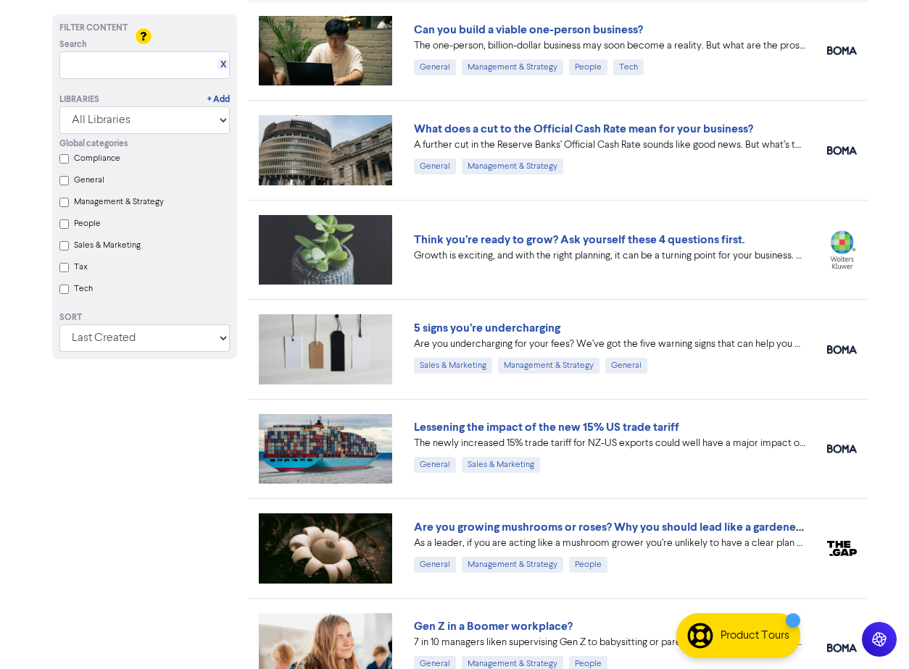
scroll to position [507, 0]
